Goal: Task Accomplishment & Management: Manage account settings

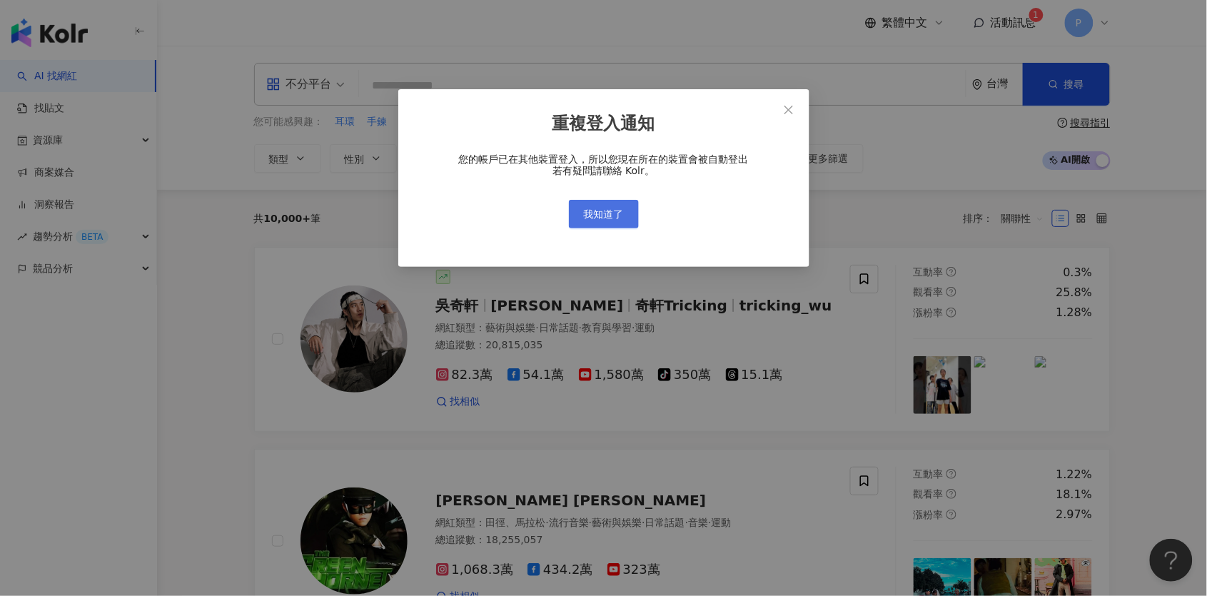
click at [611, 218] on span "我知道了" at bounding box center [604, 213] width 40 height 11
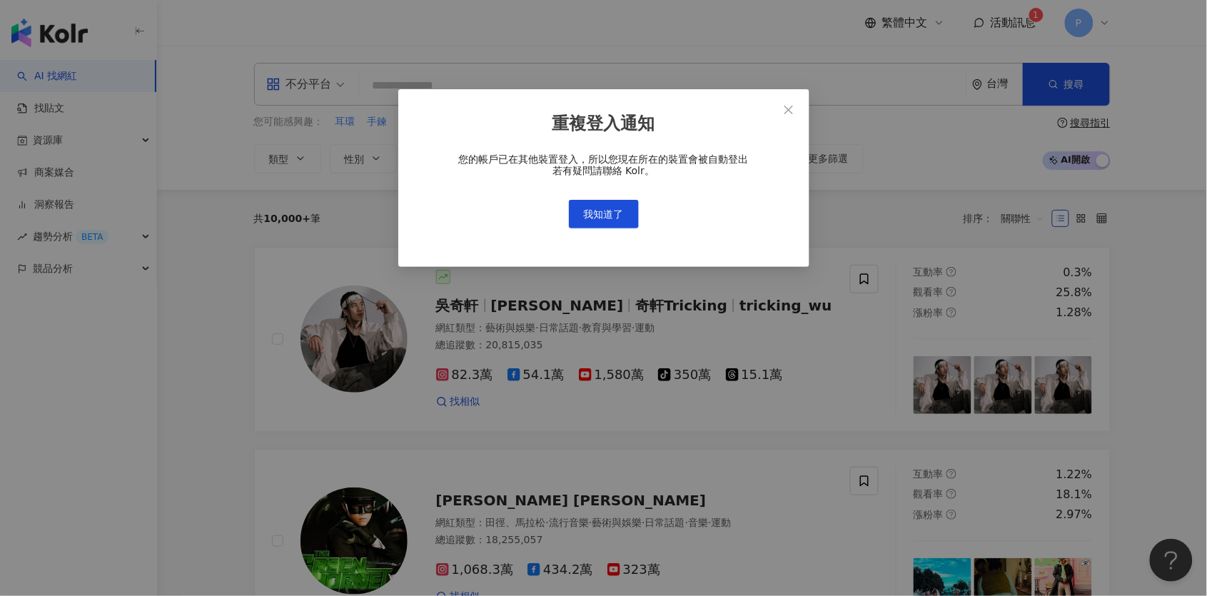
click at [601, 211] on div "重複登入通知 您的帳戶已在其他裝置登入，所以您現在所在的裝置會被自動登出 若有疑問請聯絡 Kolr。 我知道了" at bounding box center [603, 298] width 1207 height 596
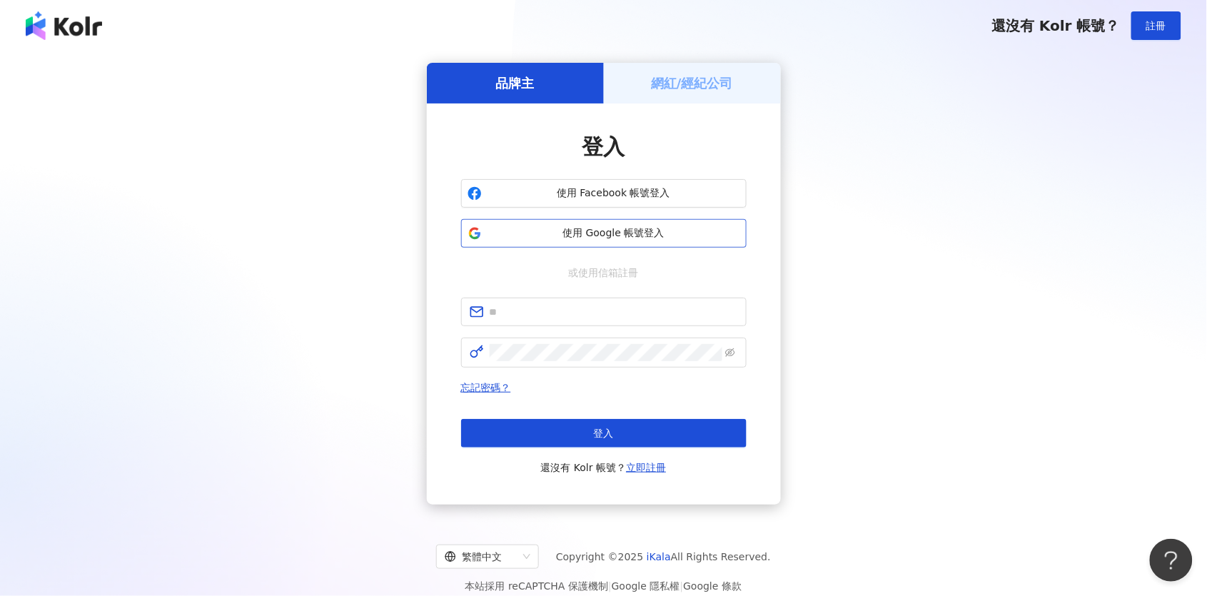
click at [588, 234] on span "使用 Google 帳號登入" at bounding box center [613, 233] width 253 height 14
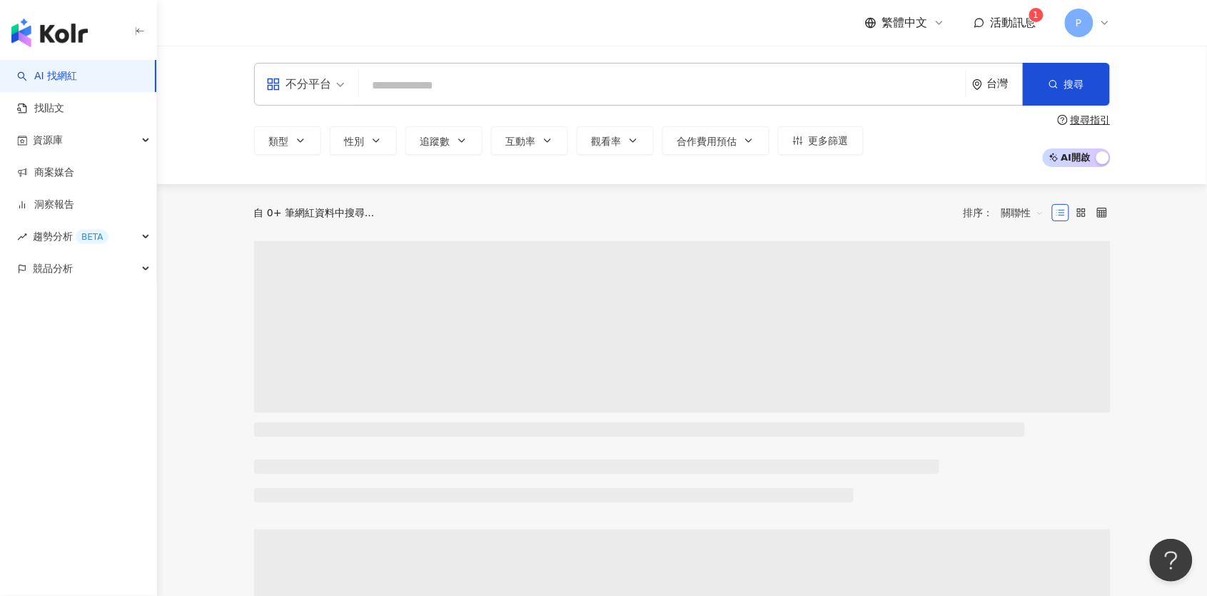
click at [987, 20] on div "活動訊息 1" at bounding box center [1005, 23] width 63 height 16
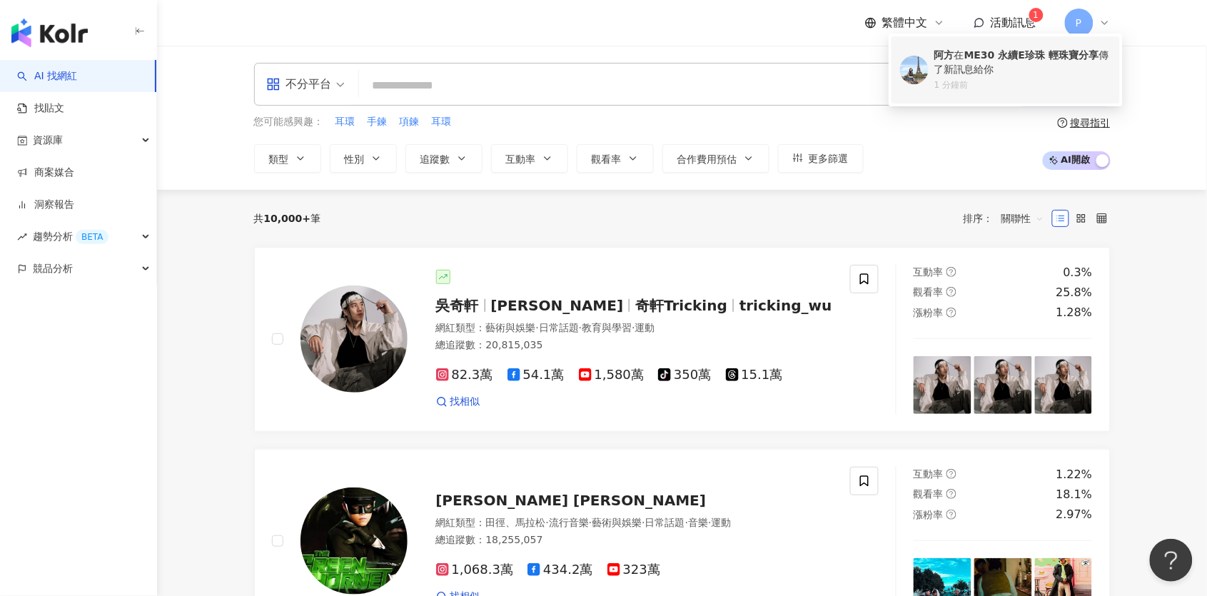
click at [987, 53] on b "ME30 永續E珍珠 輕珠寶分享" at bounding box center [1031, 54] width 134 height 11
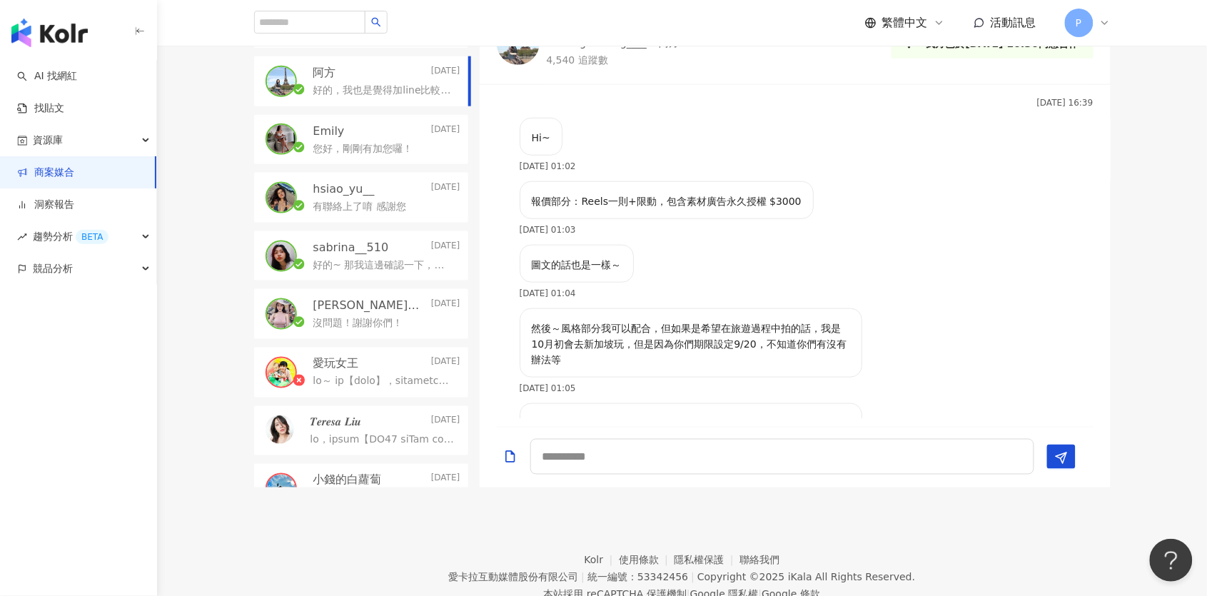
scroll to position [368, 0]
drag, startPoint x: 577, startPoint y: 207, endPoint x: 804, endPoint y: 217, distance: 227.9
click at [804, 217] on div "報價部分：Reels一則+限動，包含素材廣告永久授權 $3000 [DATE] 01:03" at bounding box center [795, 213] width 631 height 64
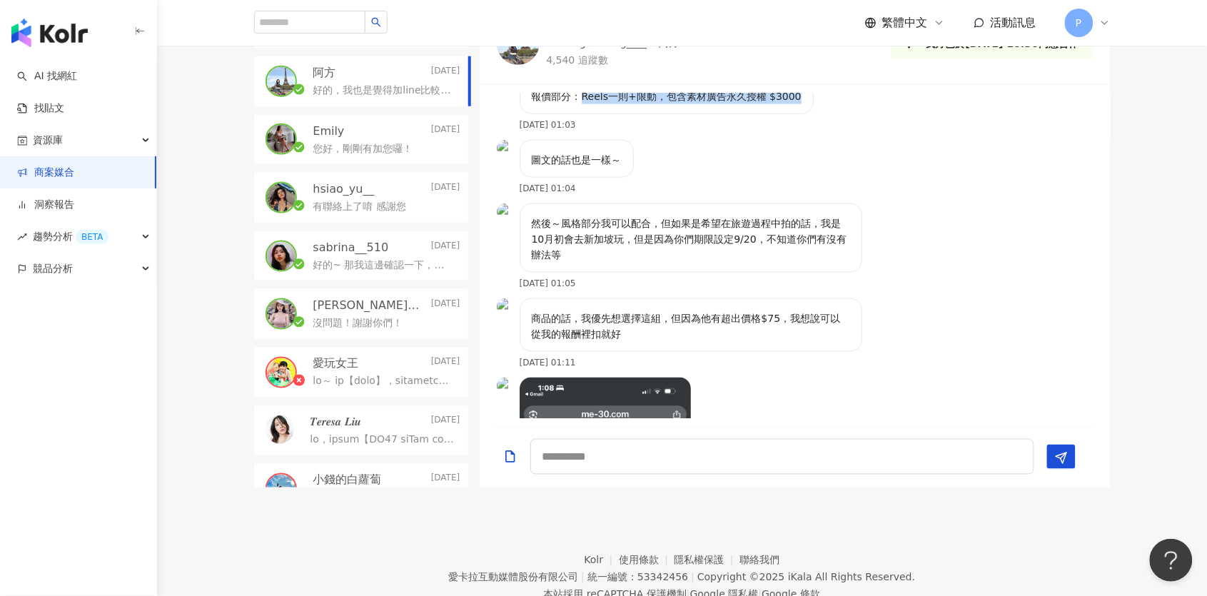
scroll to position [473, 0]
click at [803, 217] on div "然後～風格部分我可以配合，但如果是希望在旅遊過程中拍的話，我是10月初會去新加坡玩，但是因為你們期限設定9/20，不知道你們有沒有辦法等" at bounding box center [691, 237] width 343 height 69
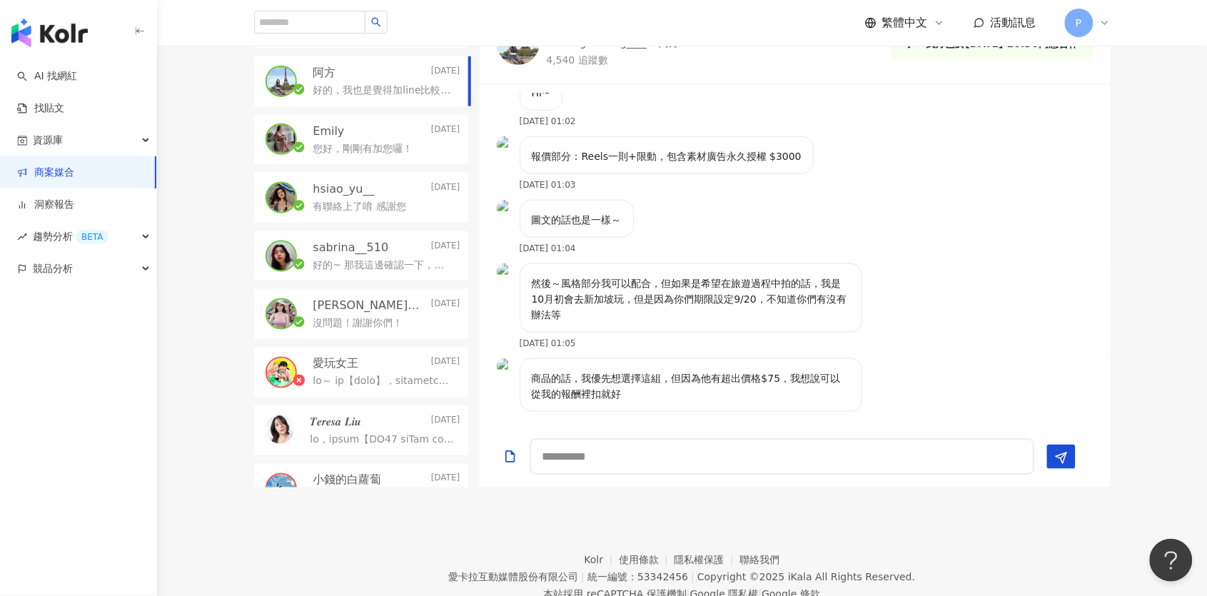
scroll to position [408, 0]
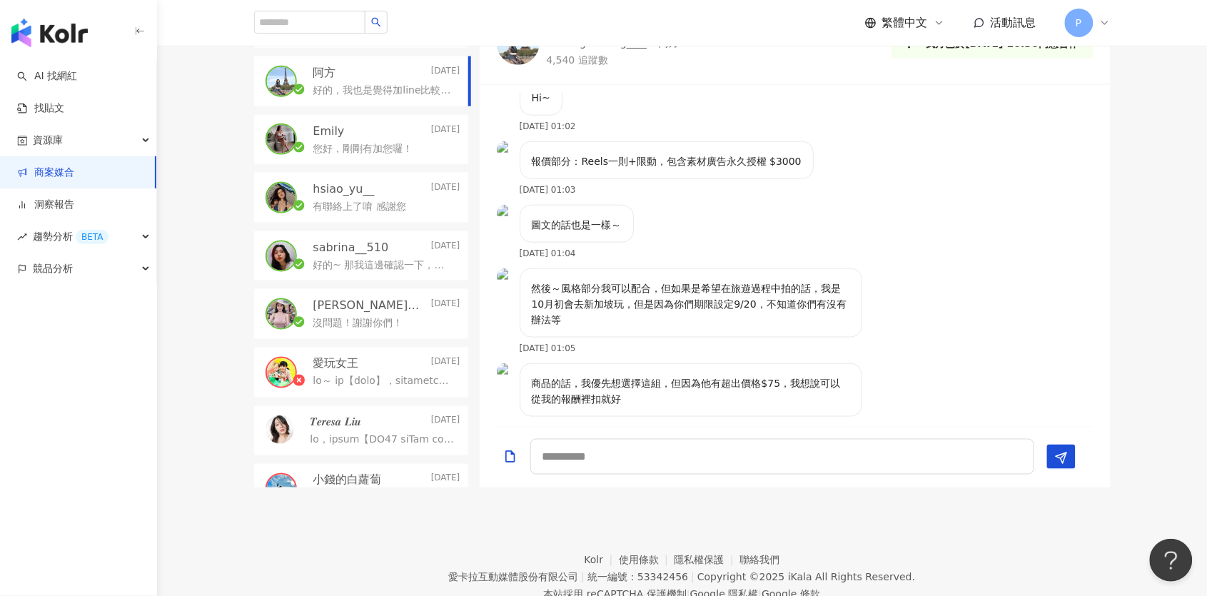
click at [344, 65] on div "阿方 [DATE]" at bounding box center [386, 73] width 147 height 16
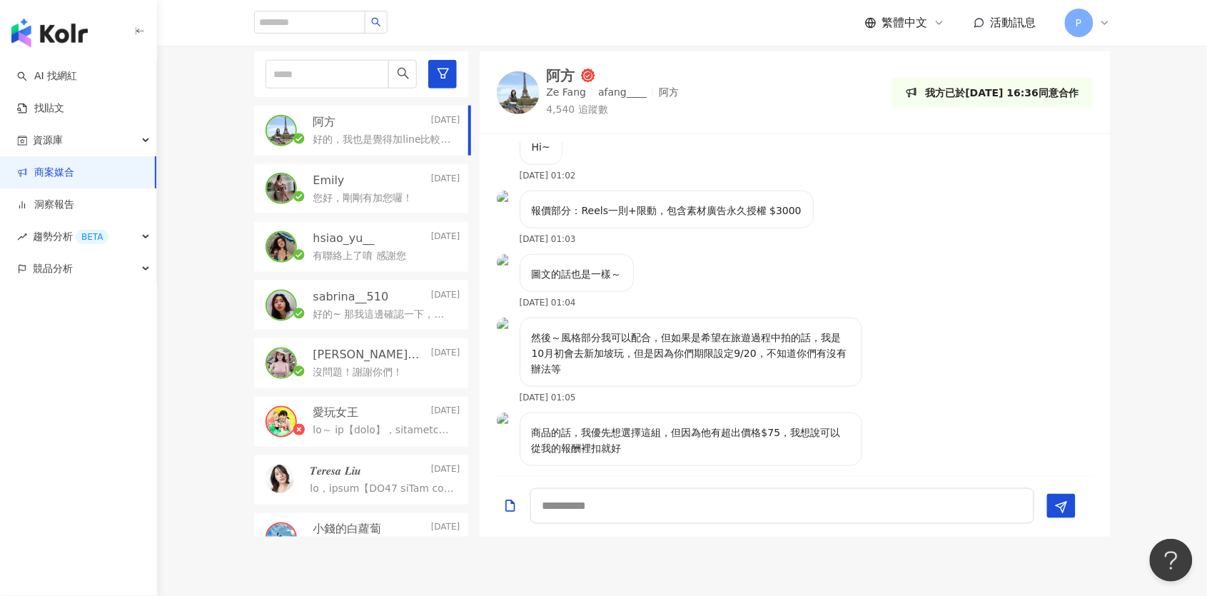
scroll to position [387, 0]
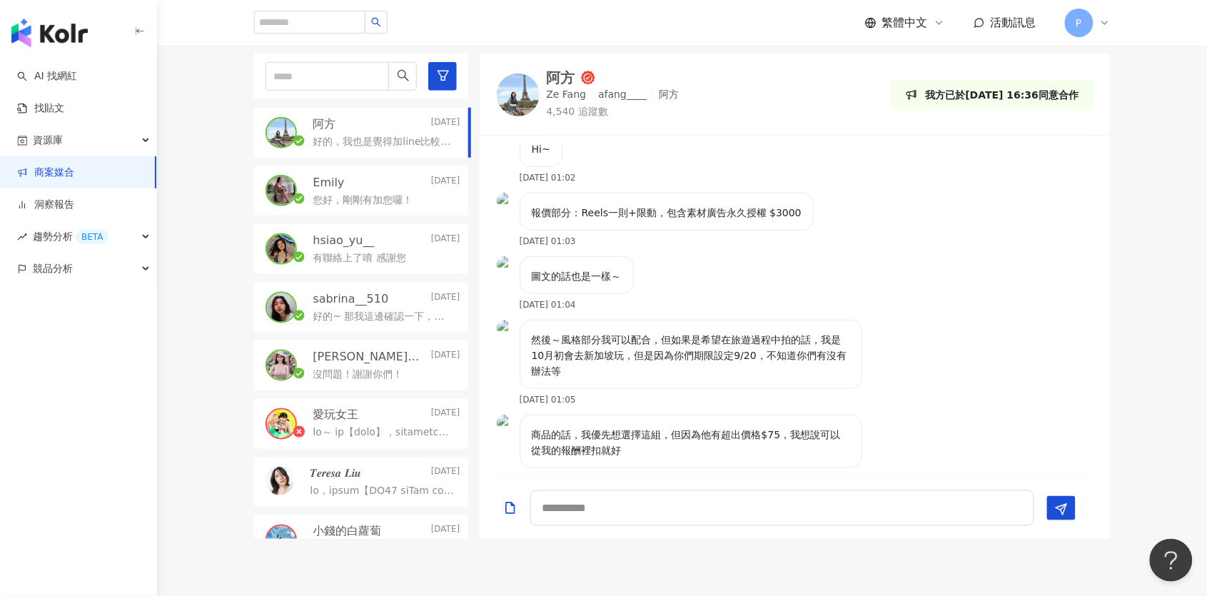
click at [279, 118] on img at bounding box center [281, 132] width 29 height 29
click at [413, 135] on p "好的，我也是覺得加line比較方便哈哈哈，這邊都不會通知。我加好囉！" at bounding box center [383, 142] width 141 height 14
click at [501, 91] on div at bounding box center [518, 95] width 43 height 43
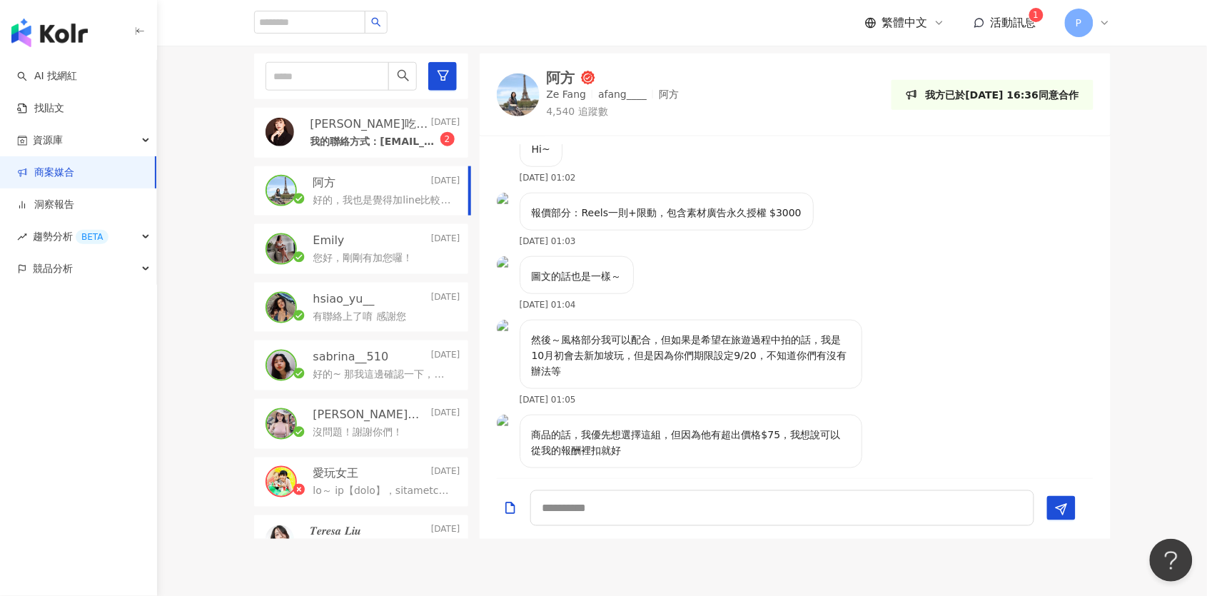
click at [416, 135] on p "我的聯絡方式：[EMAIL_ADDRESS][DOMAIN_NAME] 或LINE:0922201031" at bounding box center [375, 142] width 130 height 14
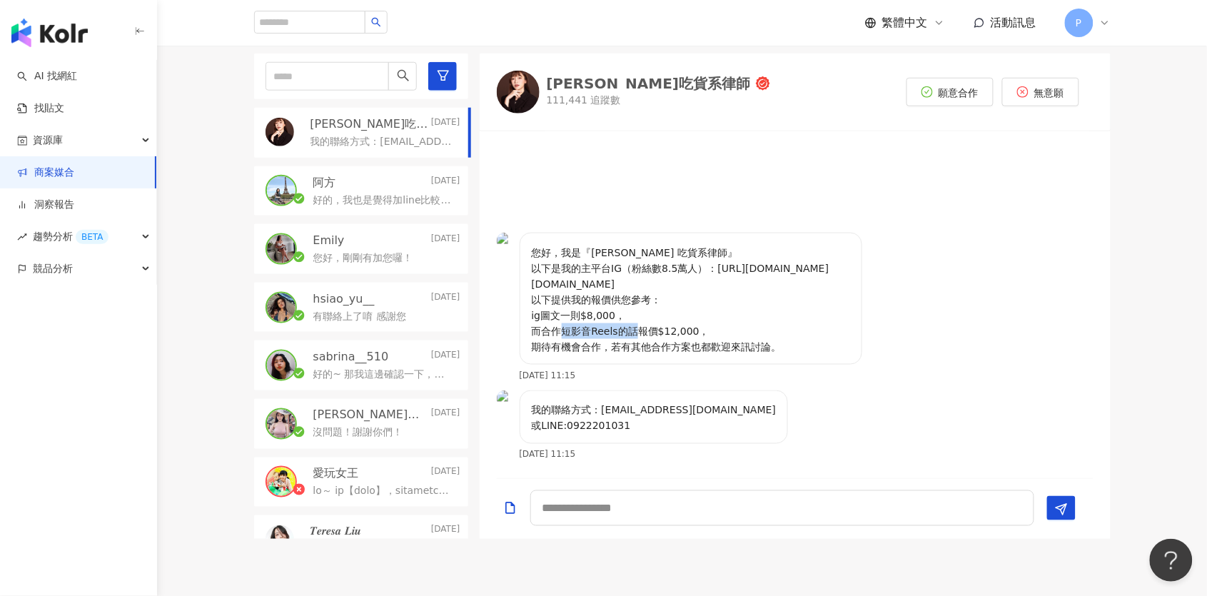
drag, startPoint x: 570, startPoint y: 308, endPoint x: 648, endPoint y: 318, distance: 79.1
click at [648, 318] on p "您好，我是『[PERSON_NAME] 吃貨系律師』 以下是我的主平台IG（粉絲數8.5萬人）：[URL][DOMAIN_NAME][DOMAIN_NAME]…" at bounding box center [691, 300] width 318 height 110
drag, startPoint x: 749, startPoint y: 268, endPoint x: 522, endPoint y: 263, distance: 226.3
click at [522, 263] on div "您好，我是『[PERSON_NAME] 吃貨系律師』 以下是我的主平台IG（粉絲數8.5萬人）：[URL][DOMAIN_NAME][DOMAIN_NAME]…" at bounding box center [691, 299] width 343 height 132
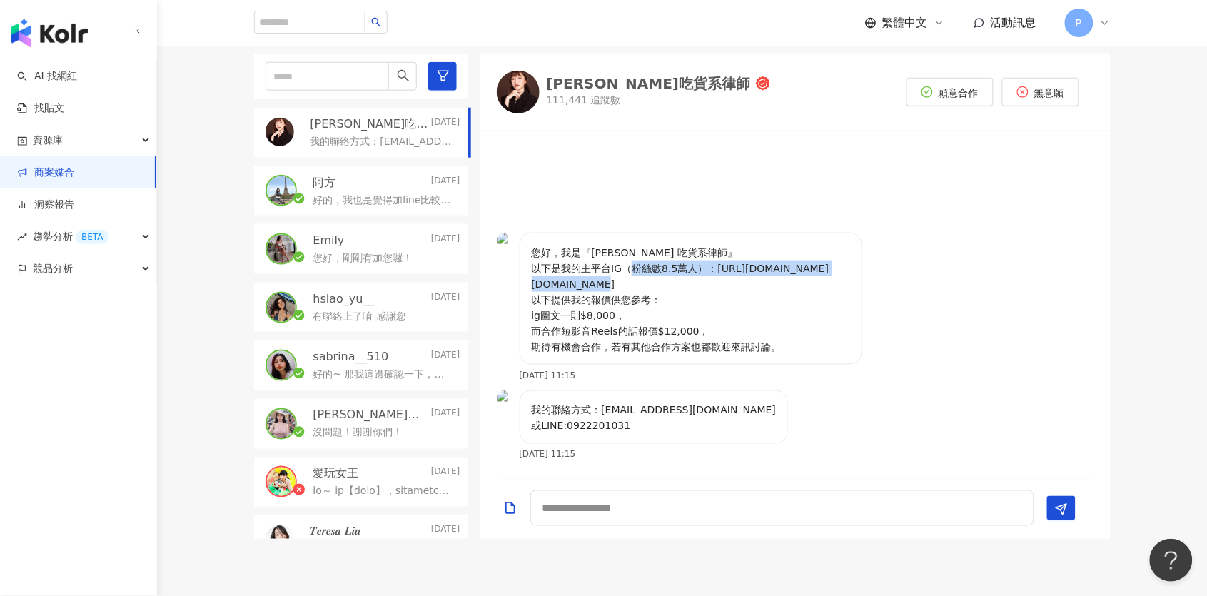
copy p "[URL][DOMAIN_NAME][DOMAIN_NAME]"
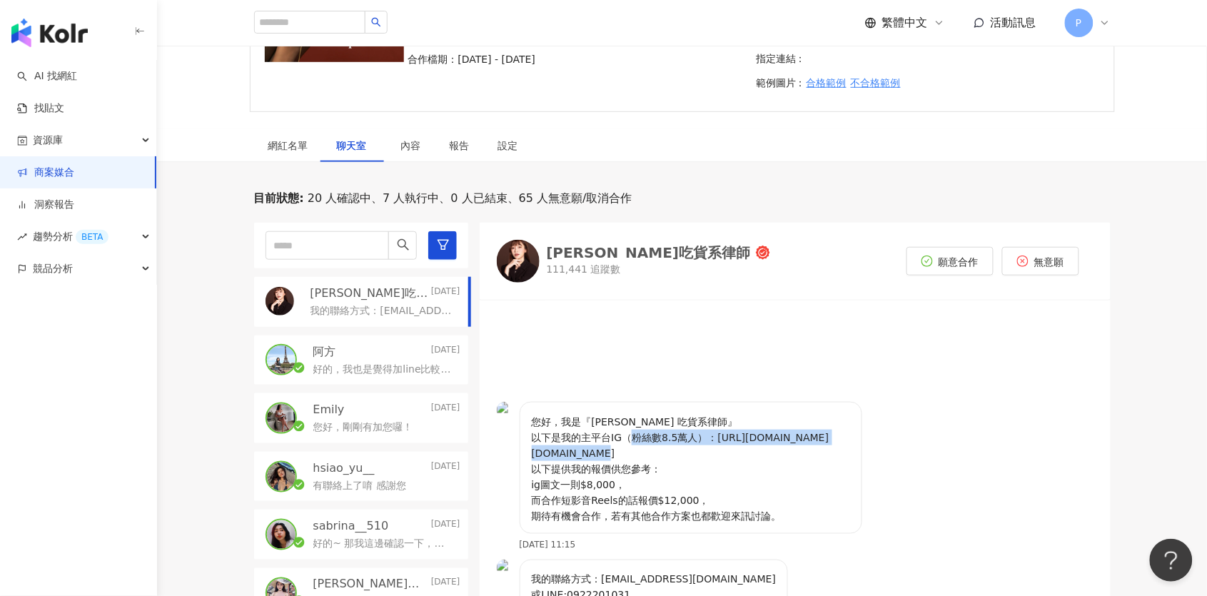
scroll to position [191, 0]
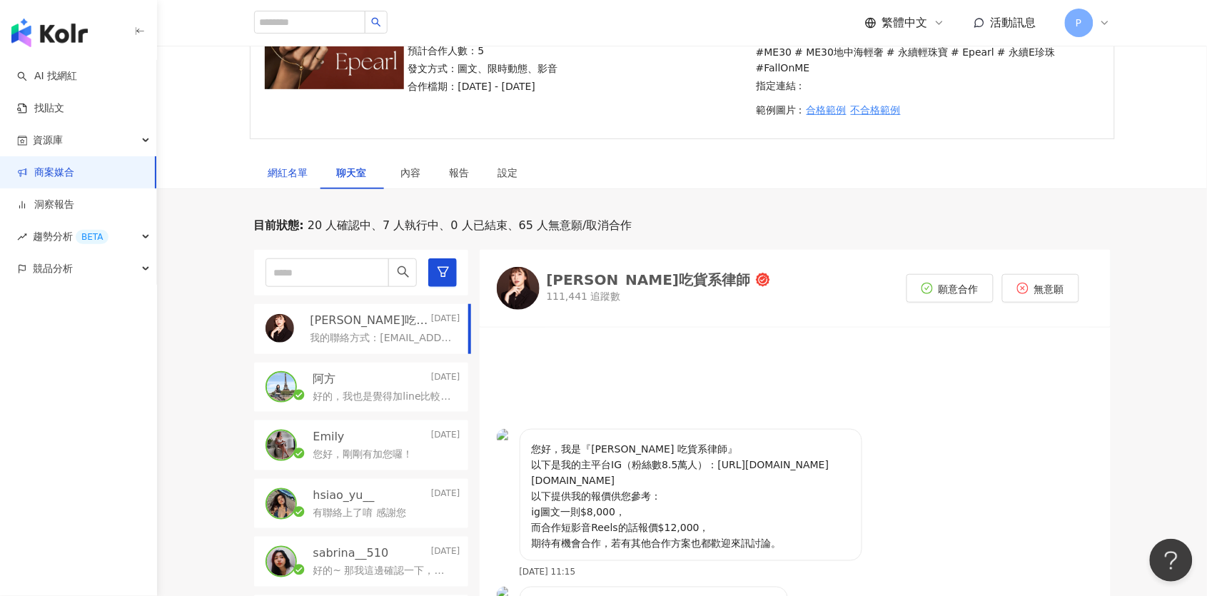
click at [284, 165] on div "網紅名單" at bounding box center [288, 173] width 40 height 16
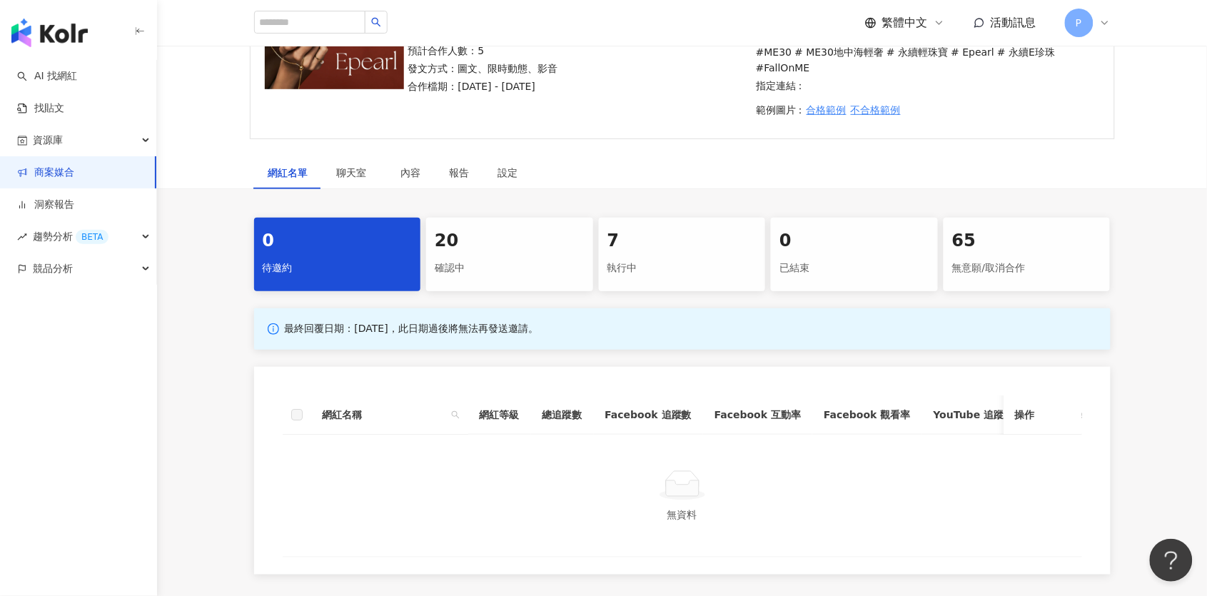
click at [499, 256] on div "確認中" at bounding box center [510, 268] width 150 height 24
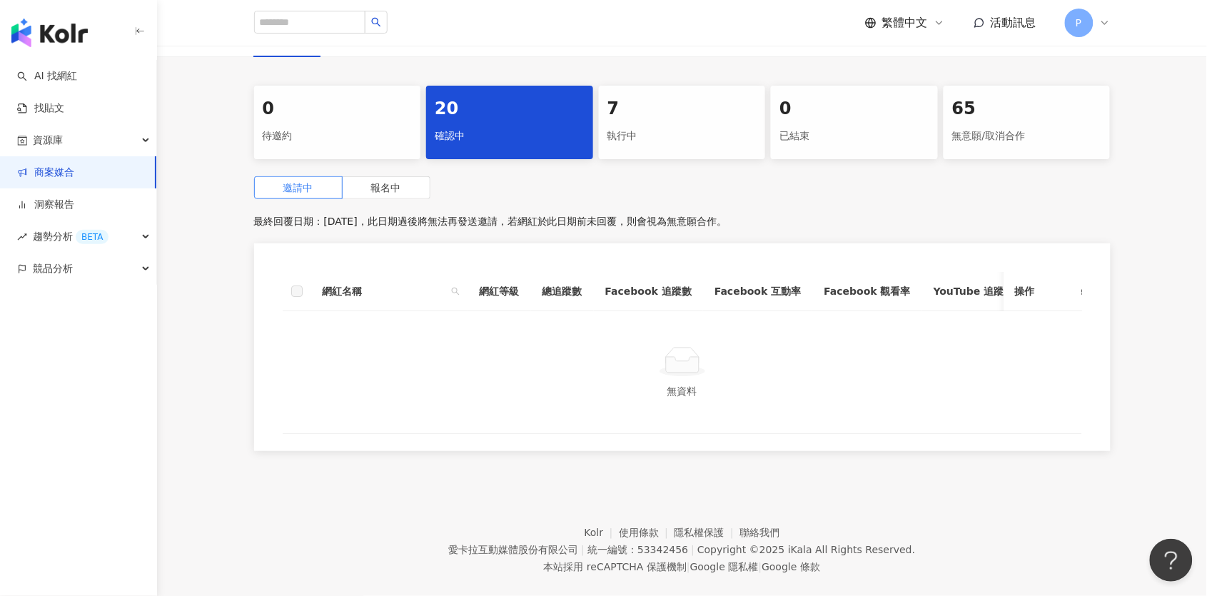
scroll to position [321, 0]
click at [360, 178] on label "報名中" at bounding box center [387, 189] width 88 height 23
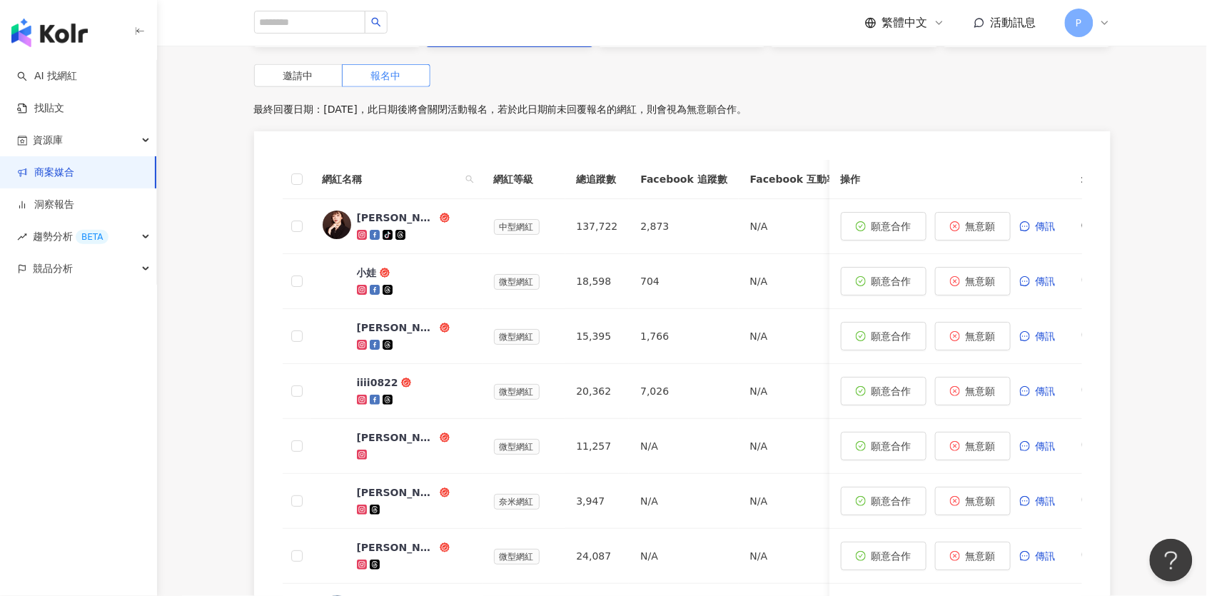
scroll to position [437, 0]
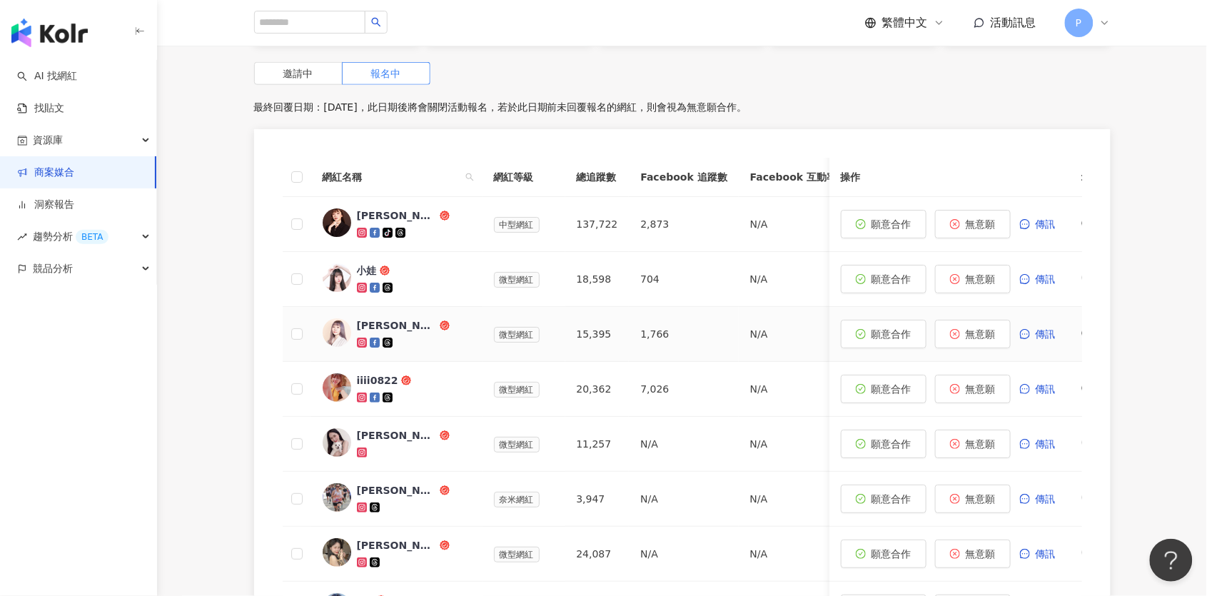
click at [360, 340] on icon at bounding box center [361, 342] width 5 height 5
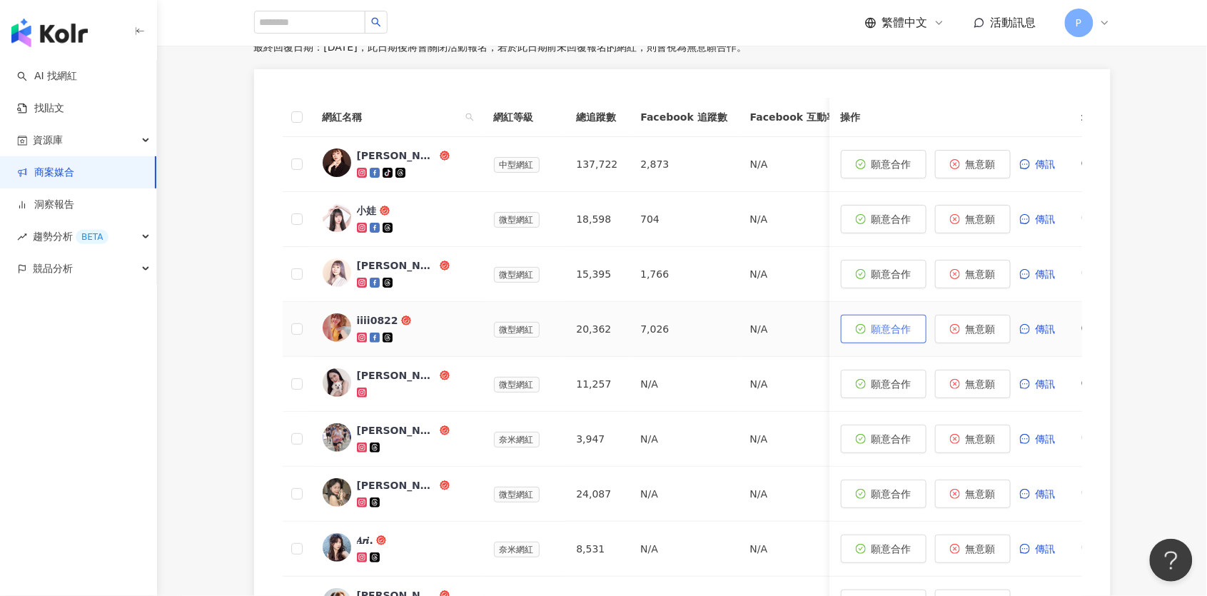
scroll to position [505, 0]
